Goal: Check status: Check status

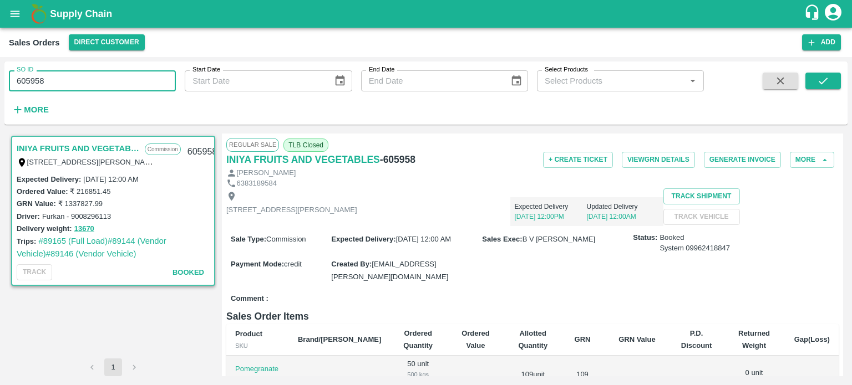
click at [64, 84] on input "605958" at bounding box center [92, 80] width 167 height 21
paste input "text"
type input "605943"
click at [812, 83] on button "submit" at bounding box center [822, 81] width 35 height 17
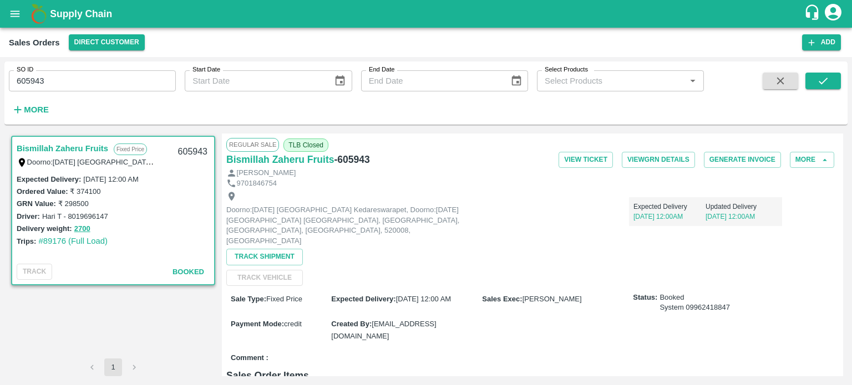
scroll to position [332, 0]
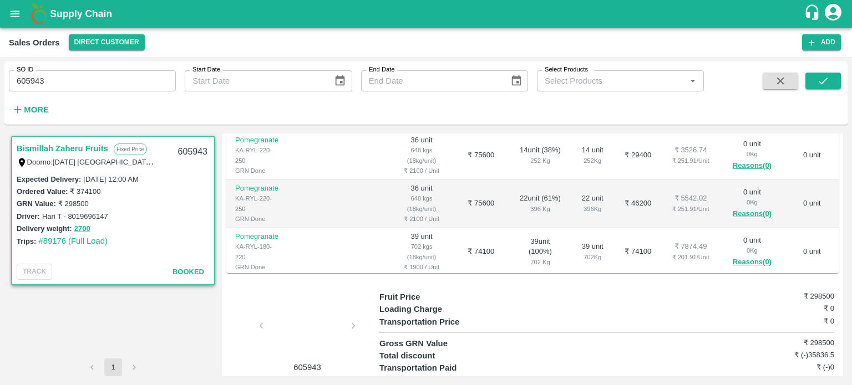
click at [298, 310] on div at bounding box center [307, 329] width 83 height 59
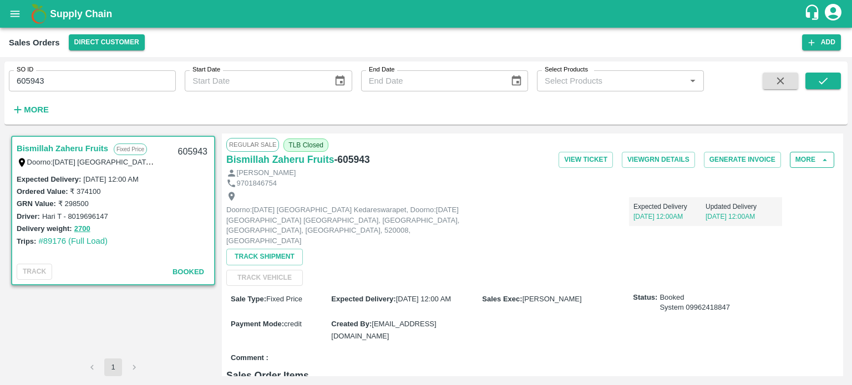
click at [802, 157] on button "More" at bounding box center [812, 160] width 44 height 16
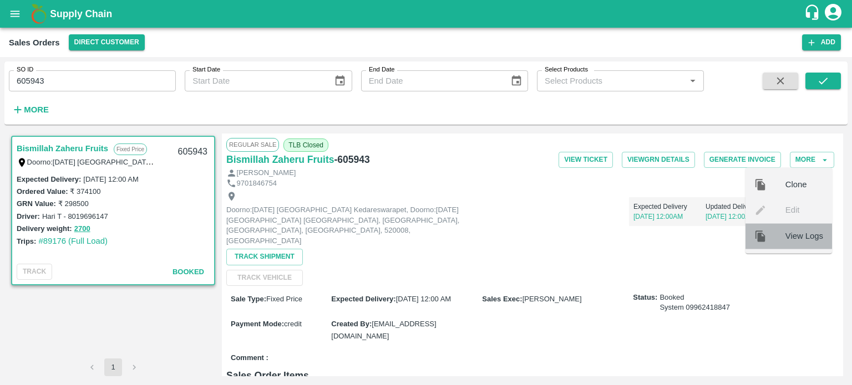
click at [774, 236] on div at bounding box center [769, 236] width 31 height 12
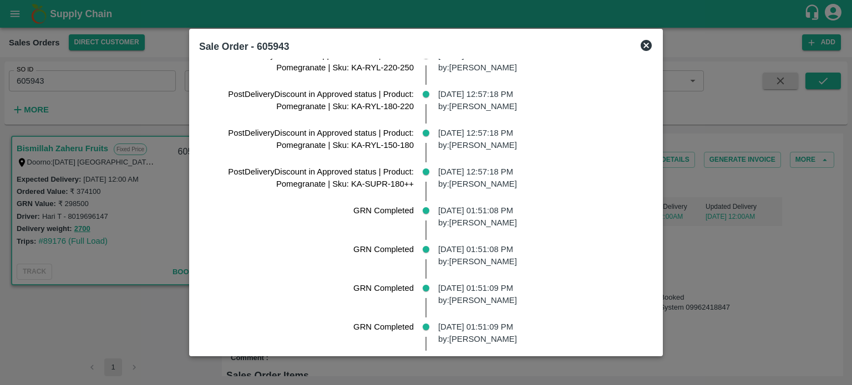
scroll to position [2023, 0]
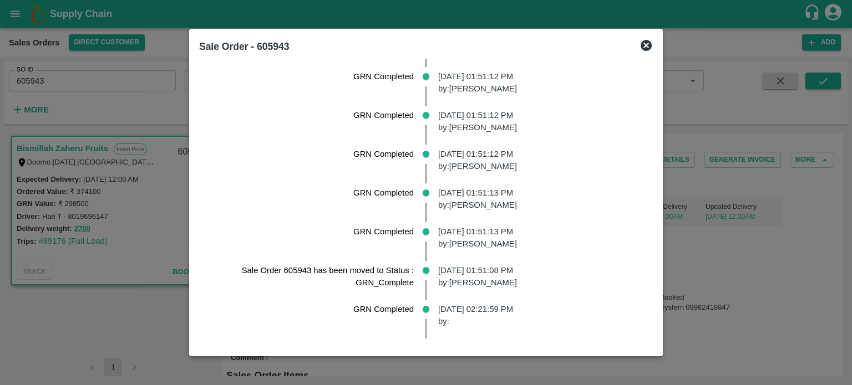
click at [653, 46] on icon at bounding box center [645, 45] width 13 height 13
